Goal: Information Seeking & Learning: Learn about a topic

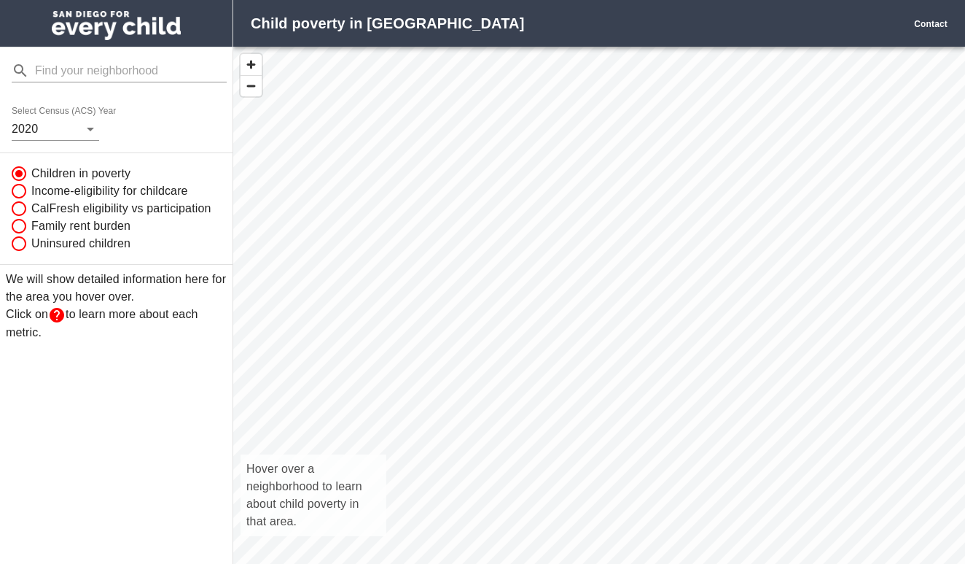
scroll to position [1, 1]
click at [600, 510] on div "Hover over a neighborhood to learn about child poverty in that area." at bounding box center [599, 321] width 732 height 549
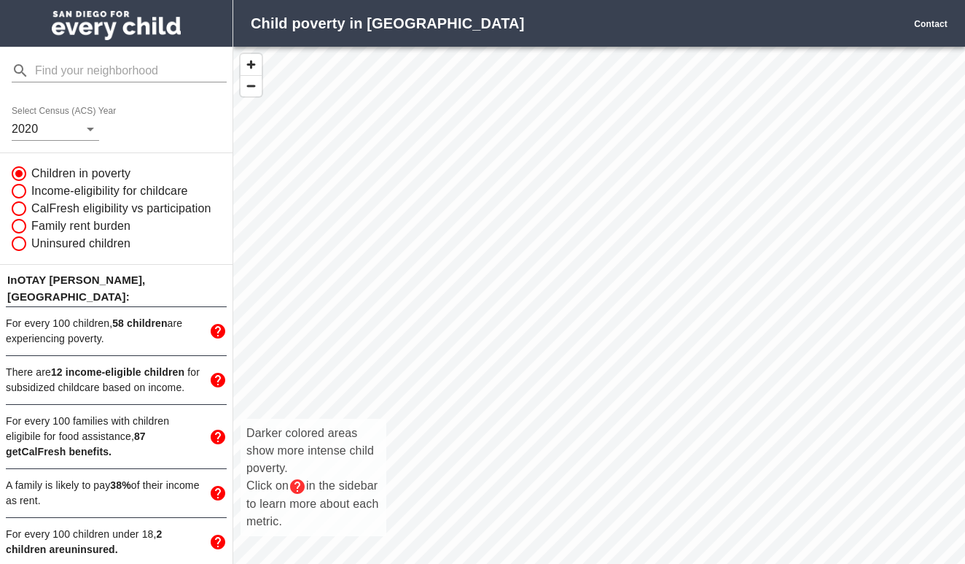
click at [619, 531] on div "Darker colored areas show more intense child poverty. Click on in the sidebar t…" at bounding box center [599, 321] width 732 height 549
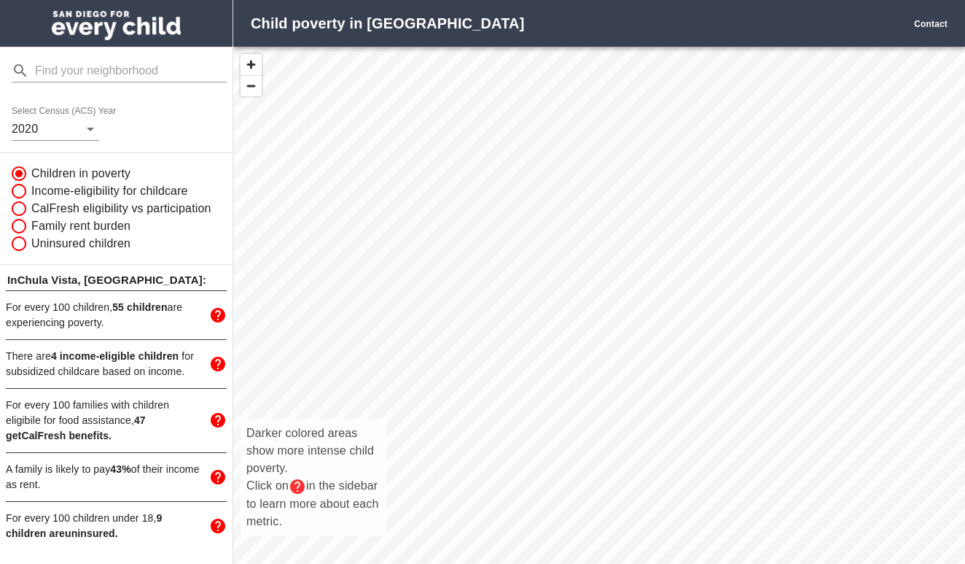
drag, startPoint x: 626, startPoint y: 506, endPoint x: 596, endPoint y: 429, distance: 82.9
click at [596, 429] on div "Darker colored areas show more intense child poverty. Click on in the sidebar t…" at bounding box center [599, 321] width 732 height 549
click at [569, 478] on div "Darker colored areas show more intense child poverty. Click on in the sidebar t…" at bounding box center [599, 321] width 732 height 549
click at [577, 478] on div "Darker colored areas show more intense child poverty. Click on in the sidebar t…" at bounding box center [599, 321] width 732 height 549
click at [586, 483] on div "Darker colored areas show more intense child poverty. Click on in the sidebar t…" at bounding box center [599, 321] width 732 height 549
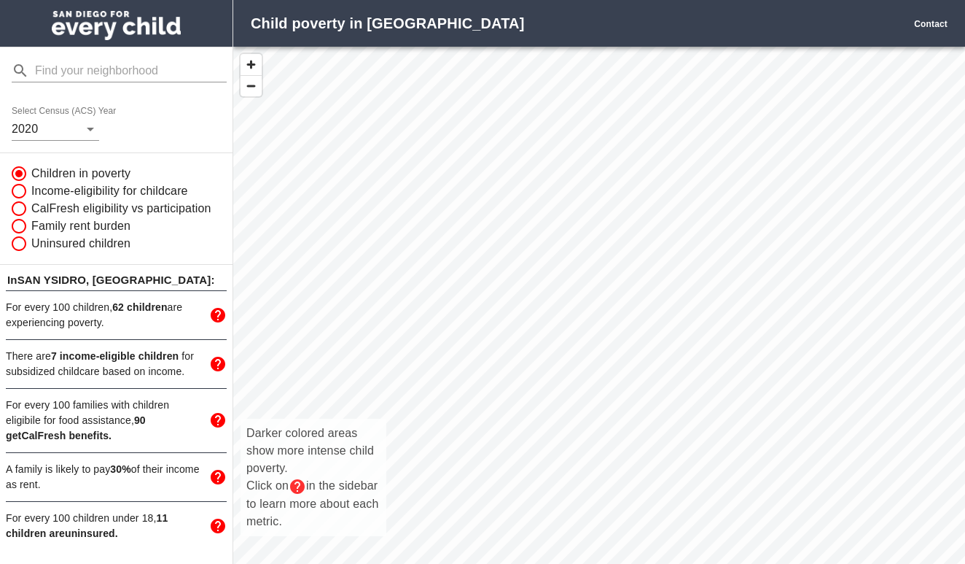
click at [583, 483] on div "Darker colored areas show more intense child poverty. Click on in the sidebar t…" at bounding box center [599, 321] width 732 height 549
click at [77, 70] on input "mailbox folders" at bounding box center [131, 70] width 192 height 23
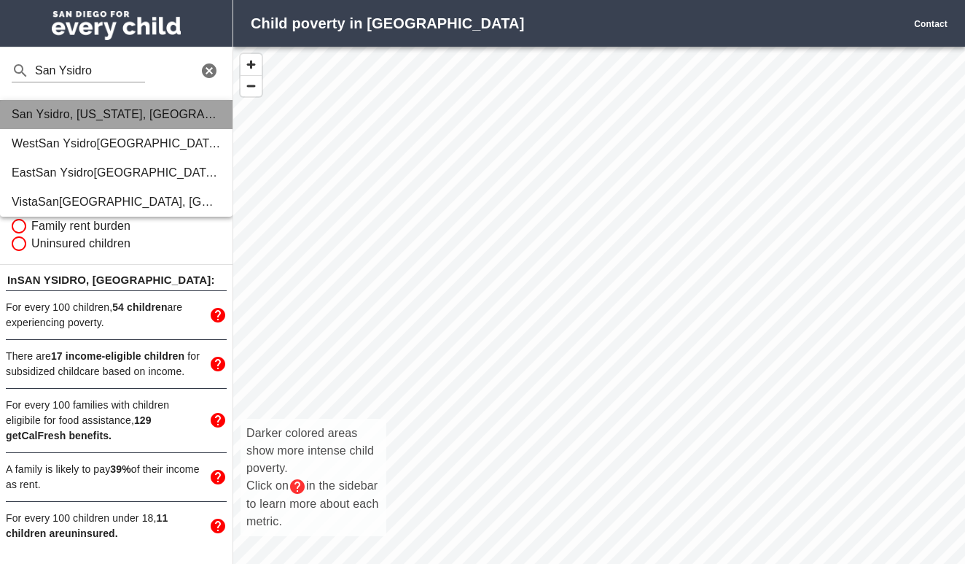
click at [77, 114] on strong ", California, United States" at bounding box center [171, 114] width 203 height 12
type input "San Ysidro, California, United States"
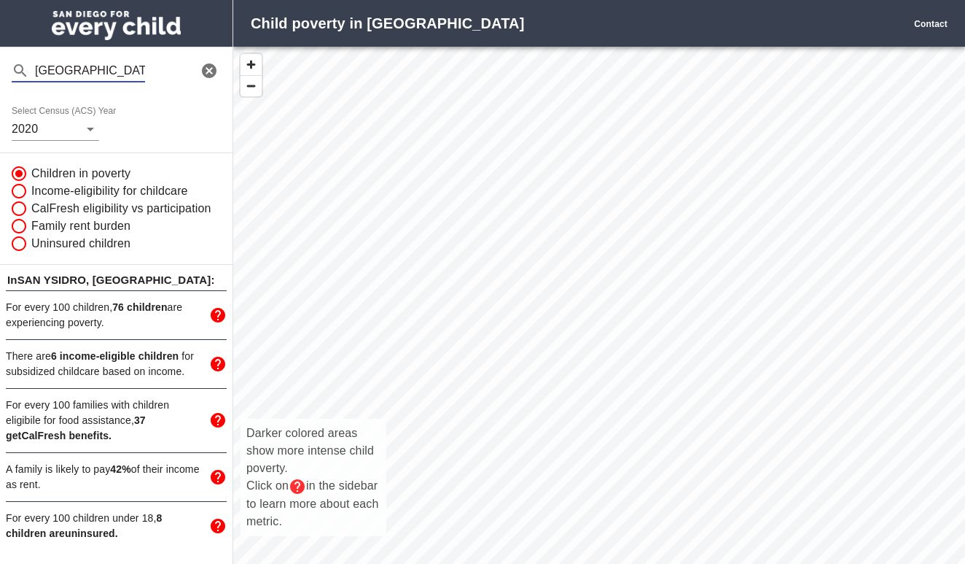
click at [548, 366] on div "Darker colored areas show more intense child poverty. Click on in the sidebar t…" at bounding box center [599, 321] width 732 height 549
click at [585, 297] on div "Darker colored areas show more intense child poverty. Click on in the sidebar t…" at bounding box center [599, 321] width 732 height 549
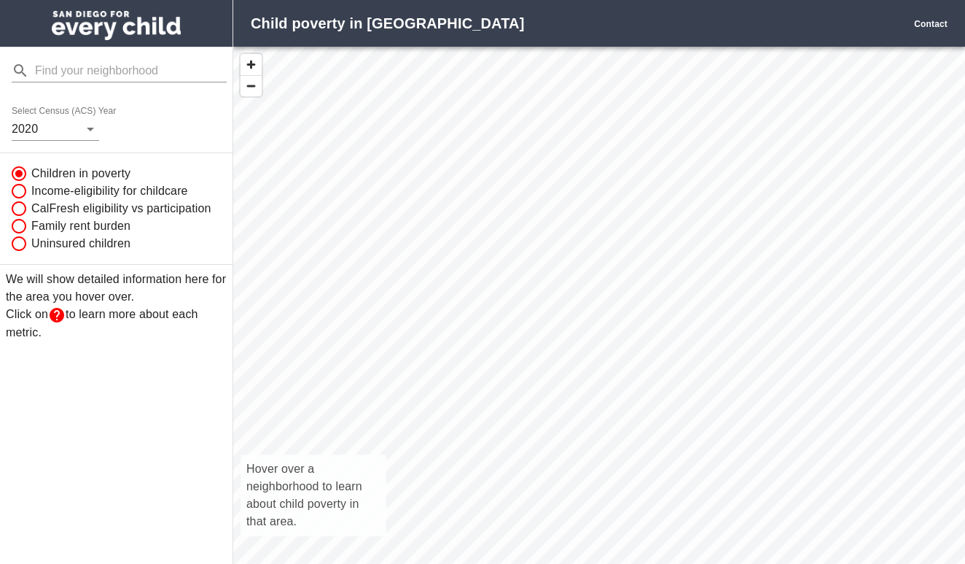
scroll to position [549, 732]
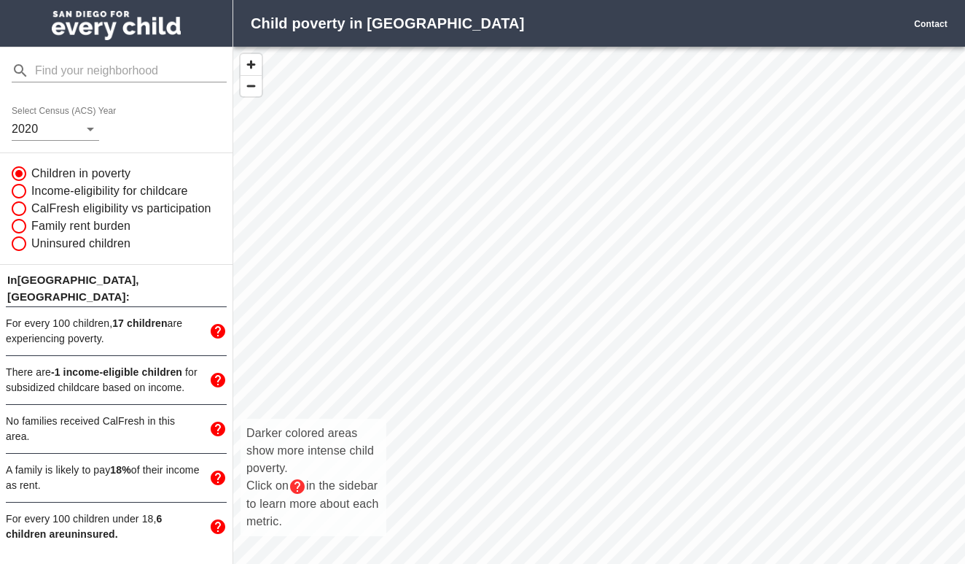
click at [583, 333] on div "Darker colored areas show more intense child poverty. Click on in the sidebar t…" at bounding box center [599, 321] width 732 height 549
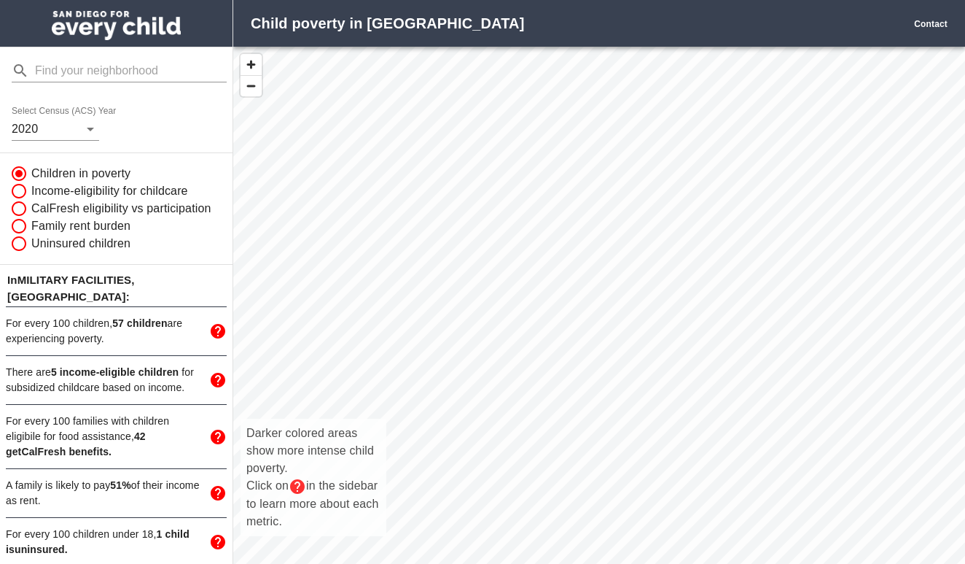
click at [53, 111] on label "Select Census (ACS) Year" at bounding box center [66, 111] width 109 height 9
click at [53, 117] on body "Child poverty in [GEOGRAPHIC_DATA] Contact Select Census (ACS) Year [DATE] Chil…" at bounding box center [482, 282] width 965 height 564
click at [120, 109] on div at bounding box center [482, 282] width 965 height 564
click at [252, 55] on span "button" at bounding box center [251, 64] width 21 height 21
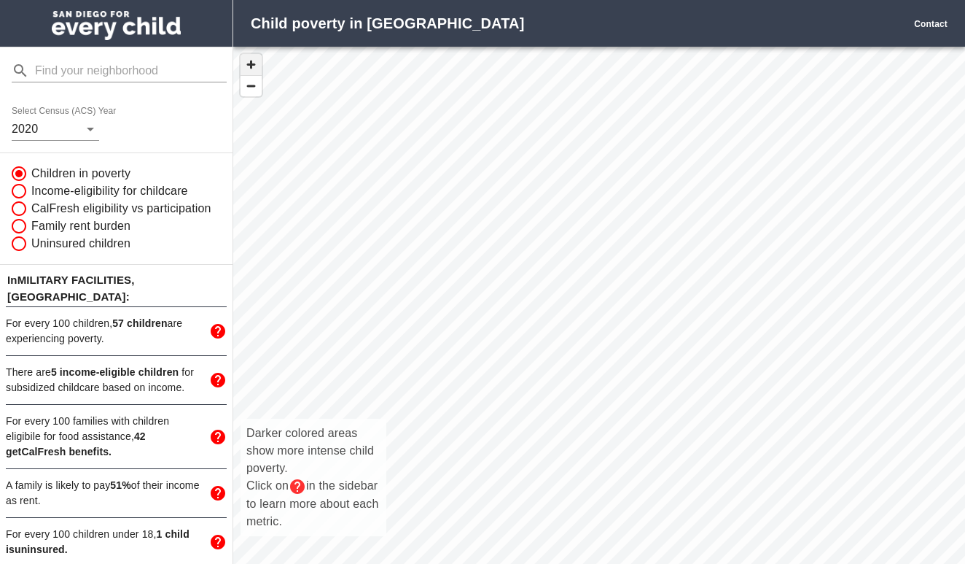
click at [252, 55] on span "button" at bounding box center [251, 64] width 21 height 21
drag, startPoint x: 399, startPoint y: 348, endPoint x: 503, endPoint y: 139, distance: 233.8
click at [503, 139] on div "Darker colored areas show more intense child poverty. Click on in the sidebar t…" at bounding box center [599, 321] width 732 height 549
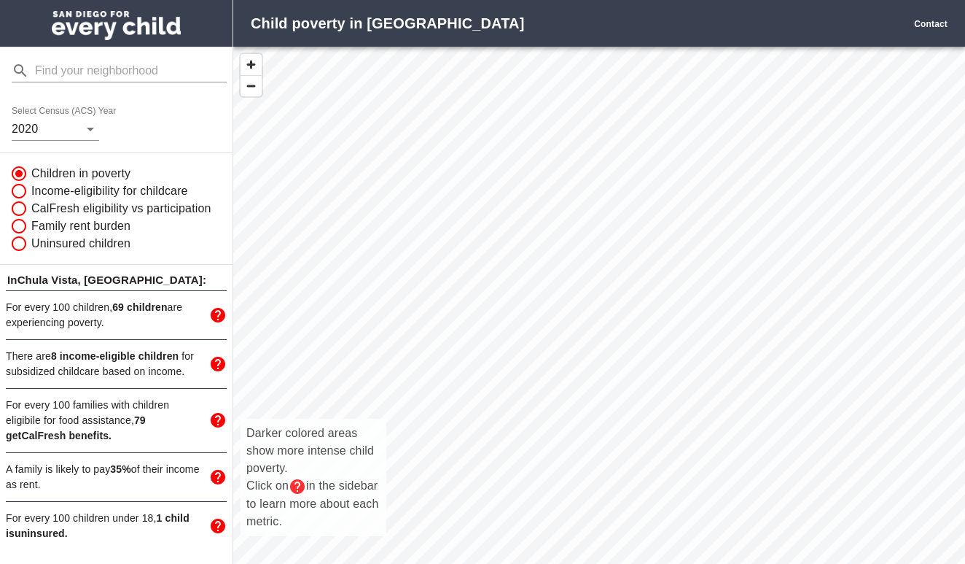
drag, startPoint x: 612, startPoint y: 487, endPoint x: 518, endPoint y: 332, distance: 181.9
click at [518, 332] on div "Darker colored areas show more intense child poverty. Click on in the sidebar t…" at bounding box center [599, 321] width 732 height 549
drag, startPoint x: 530, startPoint y: 368, endPoint x: 515, endPoint y: 217, distance: 152.4
click at [515, 217] on div "Darker colored areas show more intense child poverty. Click on in the sidebar t…" at bounding box center [599, 321] width 732 height 549
click at [489, 177] on div "Darker colored areas show more intense child poverty. Click on in the sidebar t…" at bounding box center [599, 321] width 732 height 549
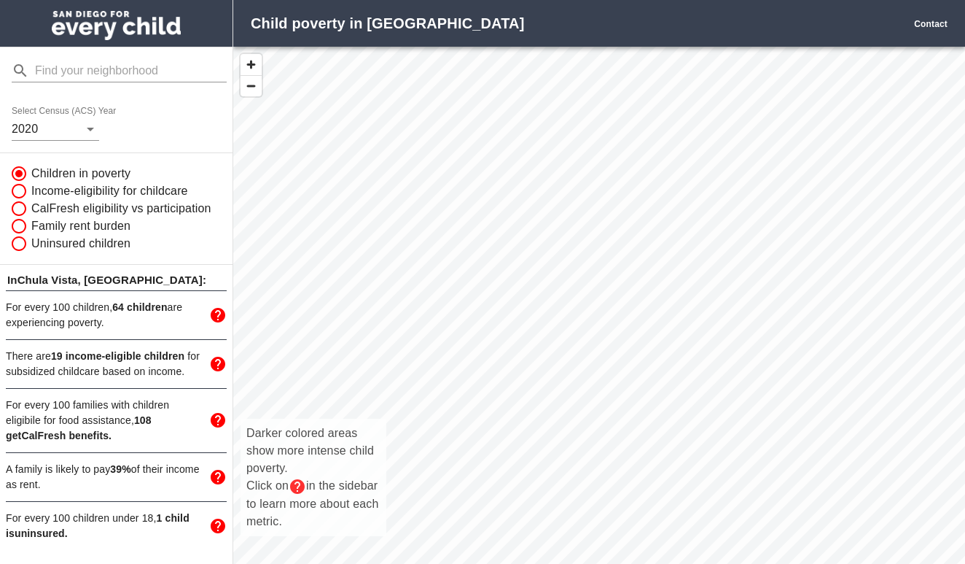
drag, startPoint x: 489, startPoint y: 123, endPoint x: 568, endPoint y: 354, distance: 244.4
click at [568, 354] on div "Darker colored areas show more intense child poverty. Click on in the sidebar t…" at bounding box center [599, 321] width 732 height 549
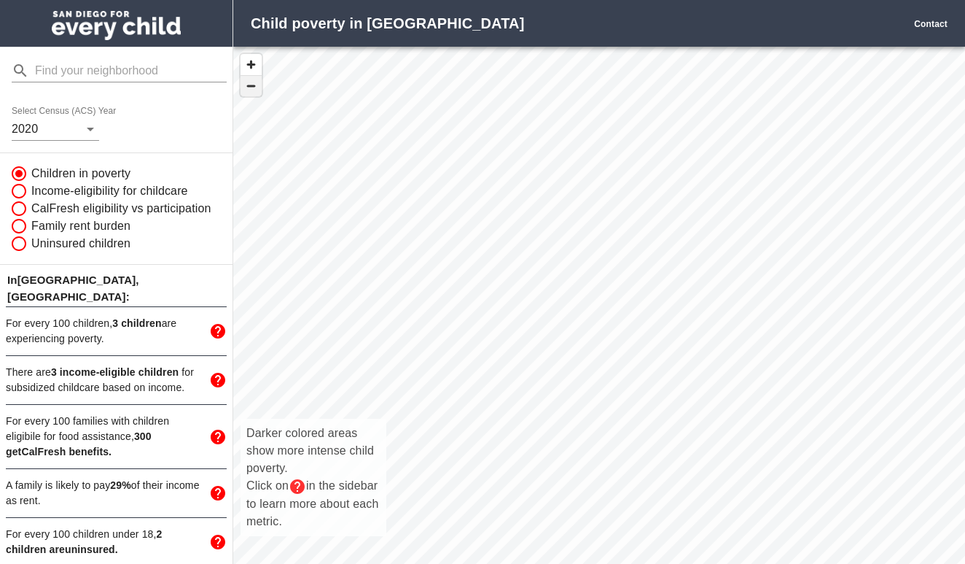
click at [257, 85] on span "button" at bounding box center [251, 86] width 21 height 20
click at [253, 97] on div at bounding box center [251, 75] width 36 height 57
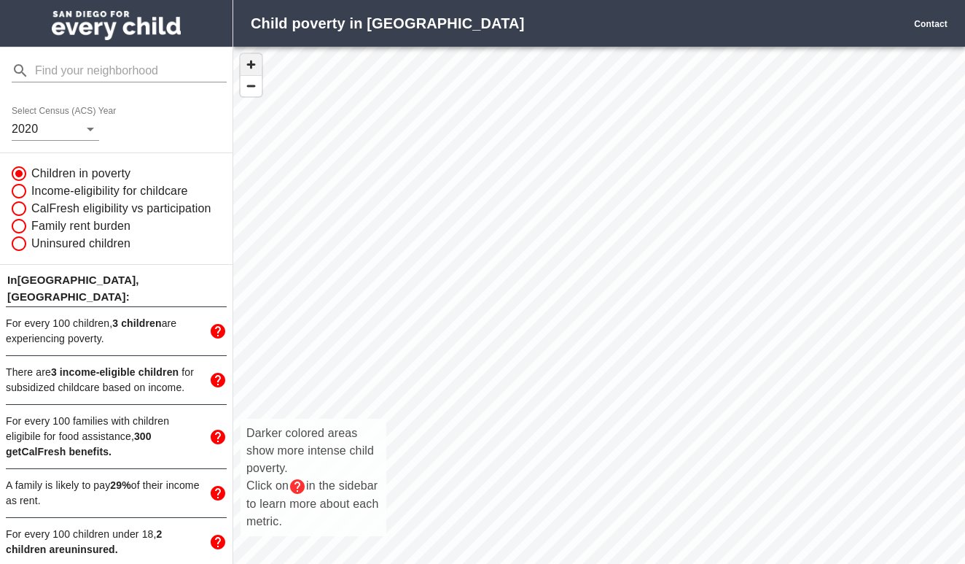
click at [252, 63] on span "button" at bounding box center [251, 64] width 21 height 21
drag, startPoint x: 502, startPoint y: 275, endPoint x: 497, endPoint y: 74, distance: 201.3
click at [497, 73] on div "Darker colored areas show more intense child poverty. Click on in the sidebar t…" at bounding box center [599, 321] width 732 height 549
